Goal: Communication & Community: Answer question/provide support

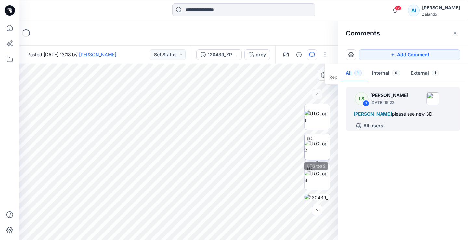
click at [316, 149] on img at bounding box center [317, 147] width 25 height 14
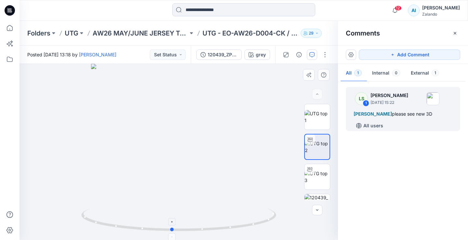
drag, startPoint x: 251, startPoint y: 223, endPoint x: 250, endPoint y: 228, distance: 4.9
click at [250, 228] on icon at bounding box center [179, 220] width 197 height 24
click at [409, 118] on div "Alexandre Ivan Almeida Fonseca please see new 3D" at bounding box center [403, 114] width 99 height 8
click at [419, 76] on button "External 1" at bounding box center [425, 73] width 39 height 17
click at [386, 115] on span "[PERSON_NAME]" at bounding box center [373, 114] width 38 height 6
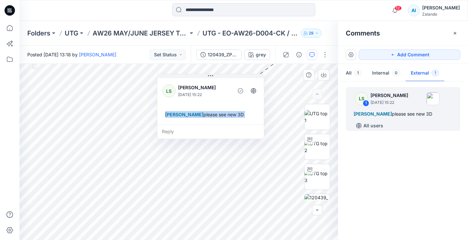
drag, startPoint x: 319, startPoint y: 69, endPoint x: 167, endPoint y: 110, distance: 157.5
click at [167, 110] on div "Alexandre Ivan Almeida Fonseca please see new 3D" at bounding box center [210, 114] width 96 height 12
click at [171, 134] on div "Reply" at bounding box center [210, 131] width 107 height 14
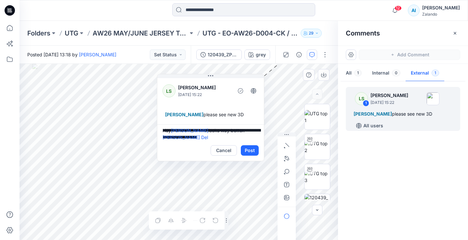
scroll to position [8, 0]
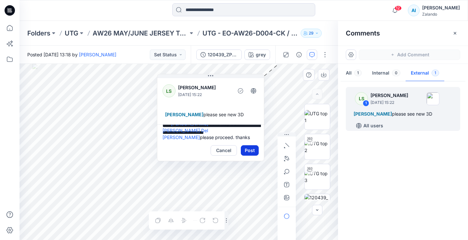
type textarea "**********"
click at [247, 155] on button "Post" at bounding box center [250, 150] width 18 height 10
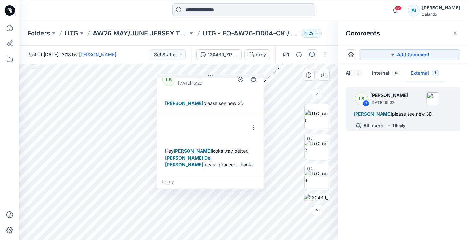
scroll to position [18, 0]
click at [162, 51] on button "Set Status" at bounding box center [168, 54] width 36 height 10
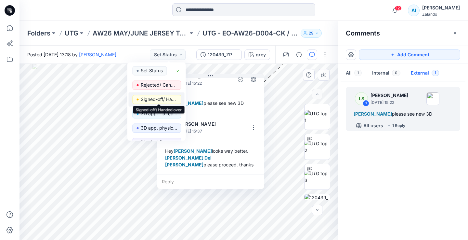
click at [161, 100] on p "Signed-off/ Handed over" at bounding box center [159, 99] width 36 height 8
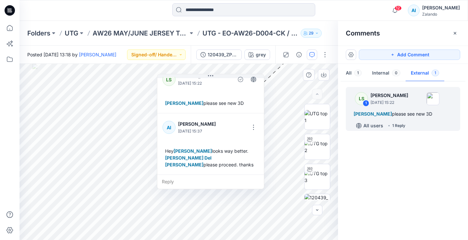
click at [391, 169] on div "LS 1 Lise Stougaard September 16, 2025 15:22 Alexandre Ivan Almeida Fonseca ple…" at bounding box center [403, 159] width 130 height 152
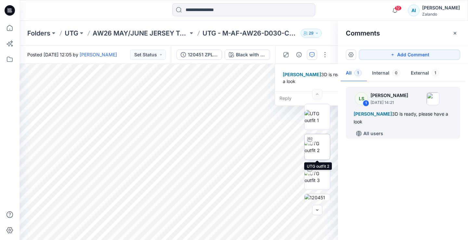
click at [321, 144] on img at bounding box center [317, 147] width 25 height 14
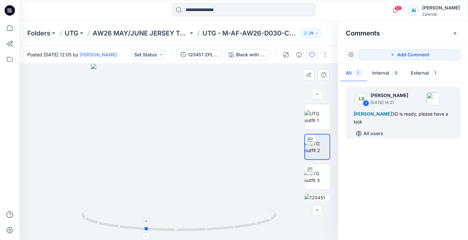
drag, startPoint x: 217, startPoint y: 227, endPoint x: 184, endPoint y: 224, distance: 33.7
click at [184, 224] on icon at bounding box center [179, 220] width 197 height 24
drag, startPoint x: 163, startPoint y: 99, endPoint x: 166, endPoint y: 150, distance: 51.4
click at [166, 152] on img at bounding box center [182, 64] width 634 height 351
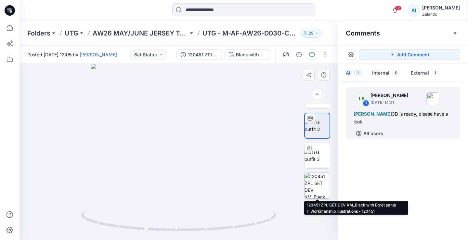
click at [322, 187] on img at bounding box center [317, 185] width 25 height 25
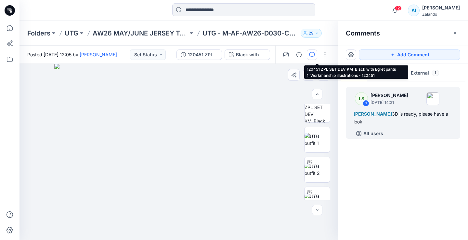
scroll to position [159, 0]
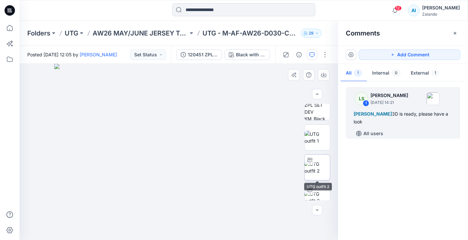
click at [321, 169] on img at bounding box center [317, 167] width 25 height 14
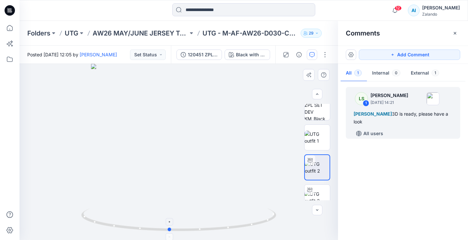
drag, startPoint x: 258, startPoint y: 221, endPoint x: 249, endPoint y: 224, distance: 10.1
click at [249, 224] on icon at bounding box center [179, 220] width 197 height 24
drag, startPoint x: 186, startPoint y: 91, endPoint x: 199, endPoint y: 187, distance: 96.4
click at [199, 185] on img at bounding box center [190, 72] width 634 height 336
drag, startPoint x: 193, startPoint y: 122, endPoint x: 193, endPoint y: 192, distance: 70.2
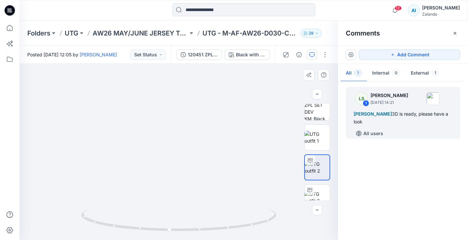
click at [193, 193] on img at bounding box center [192, 84] width 634 height 310
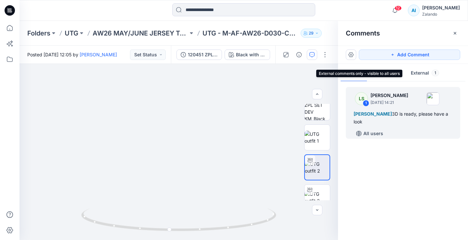
click at [415, 75] on button "External 1" at bounding box center [425, 73] width 39 height 17
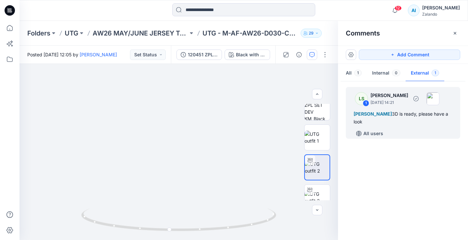
click at [416, 110] on div "[PERSON_NAME] 3D is ready, please have a look" at bounding box center [403, 118] width 99 height 16
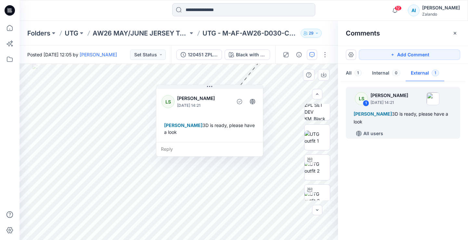
drag, startPoint x: 281, startPoint y: 78, endPoint x: 167, endPoint y: 119, distance: 120.5
click at [167, 119] on div "LS [PERSON_NAME] [DATE] 14:21 [PERSON_NAME] 3D is ready, please have a look" at bounding box center [209, 114] width 107 height 54
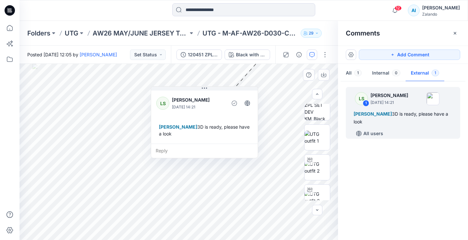
click at [165, 151] on div "Reply" at bounding box center [204, 150] width 107 height 14
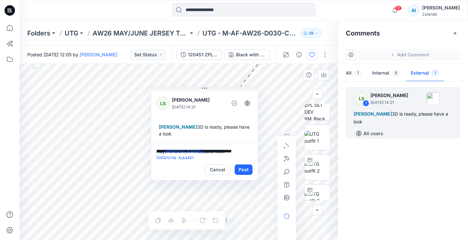
scroll to position [2, 0]
type textarea "**********"
click at [245, 170] on button "Post" at bounding box center [244, 169] width 18 height 10
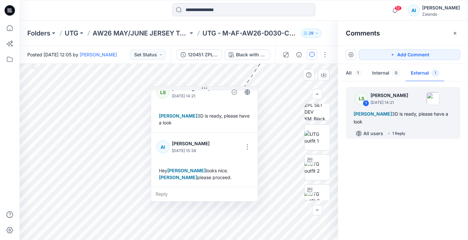
scroll to position [11, 0]
click at [158, 51] on button "Set Status" at bounding box center [148, 54] width 36 height 10
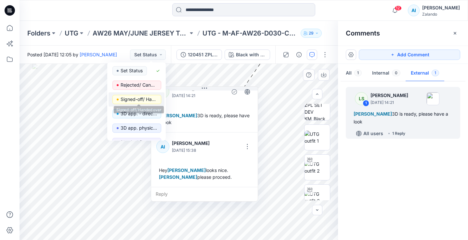
click at [149, 98] on p "Signed-off/ Handed over" at bounding box center [139, 99] width 36 height 8
